Goal: Information Seeking & Learning: Learn about a topic

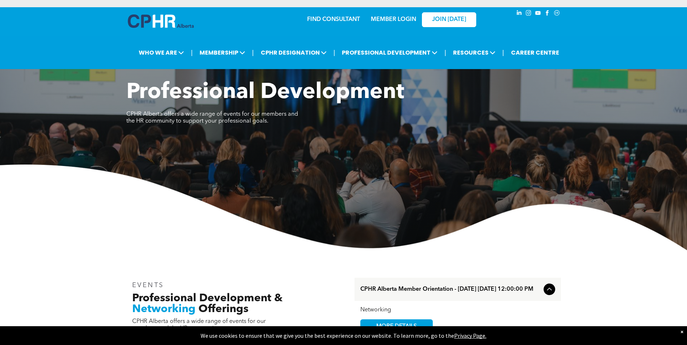
click at [395, 17] on link "MEMBER LOGIN" at bounding box center [393, 20] width 45 height 6
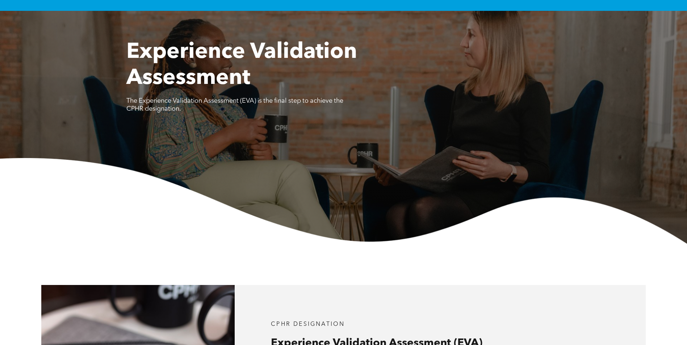
scroll to position [253, 0]
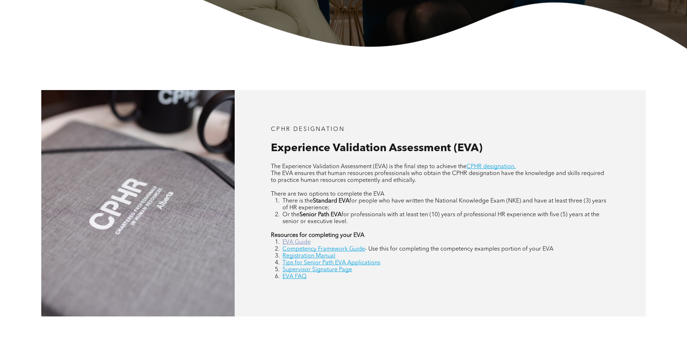
click at [298, 241] on link "EVA Guide" at bounding box center [296, 243] width 28 height 6
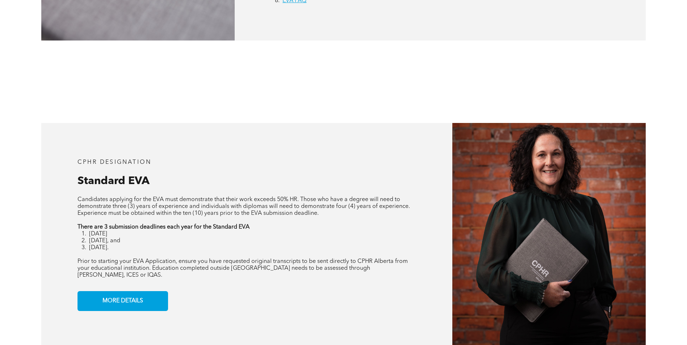
scroll to position [434, 0]
